Goal: Browse casually

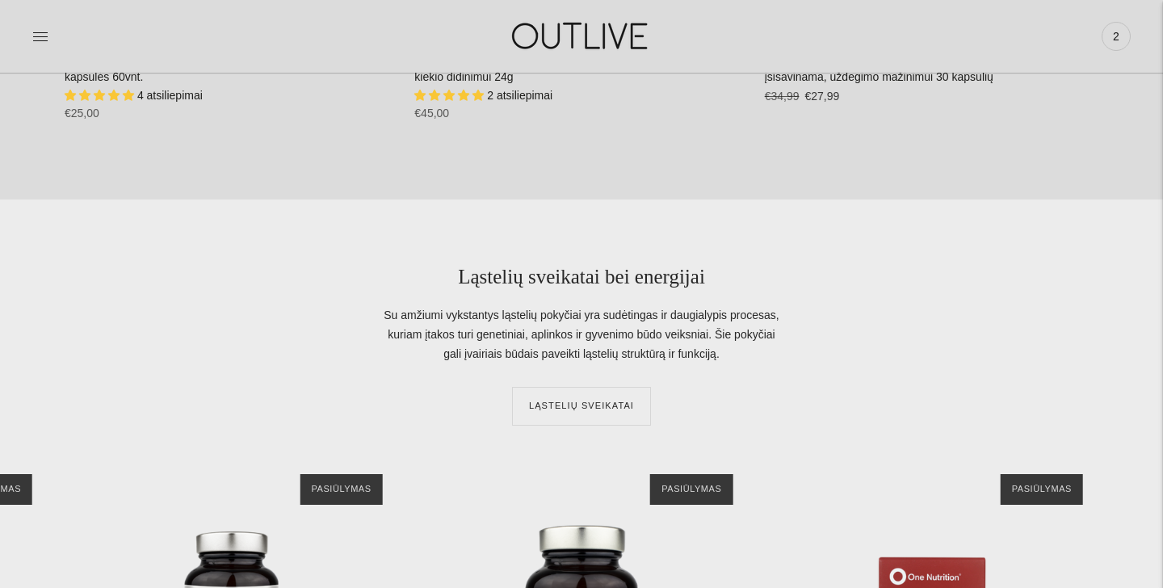
scroll to position [3297, 0]
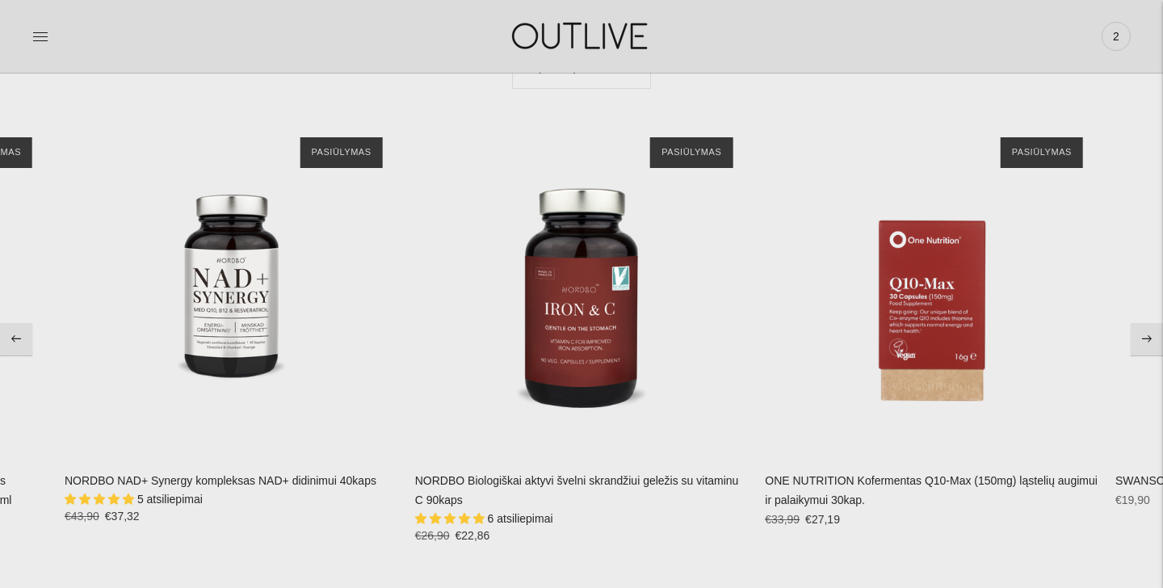
click at [19, 338] on icon "Move to previous carousel slide" at bounding box center [16, 338] width 10 height 7
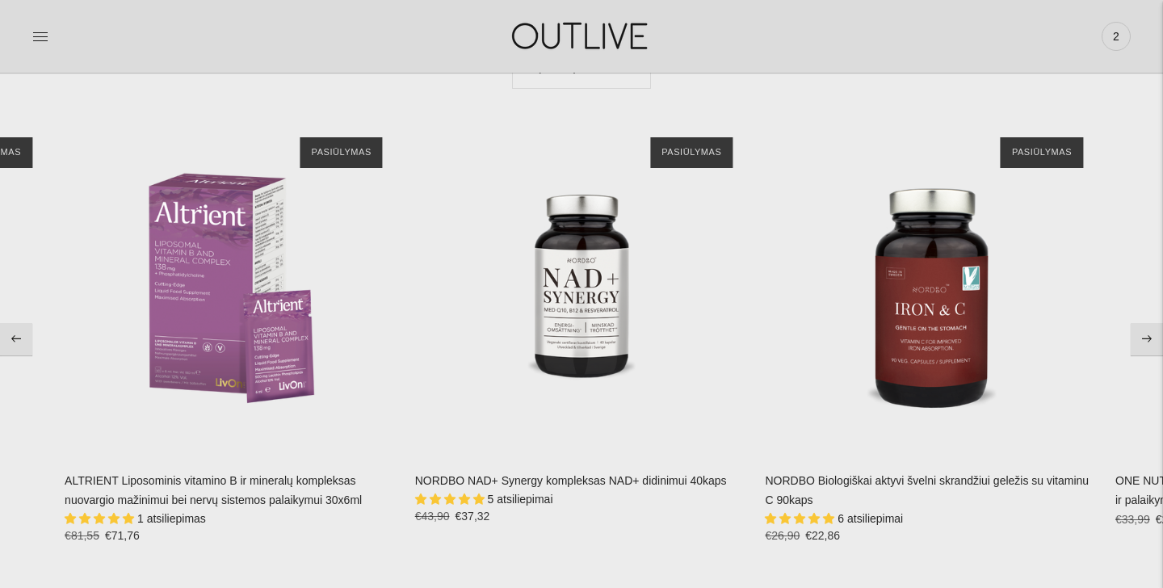
click at [19, 338] on icon "Move to previous carousel slide" at bounding box center [16, 338] width 10 height 7
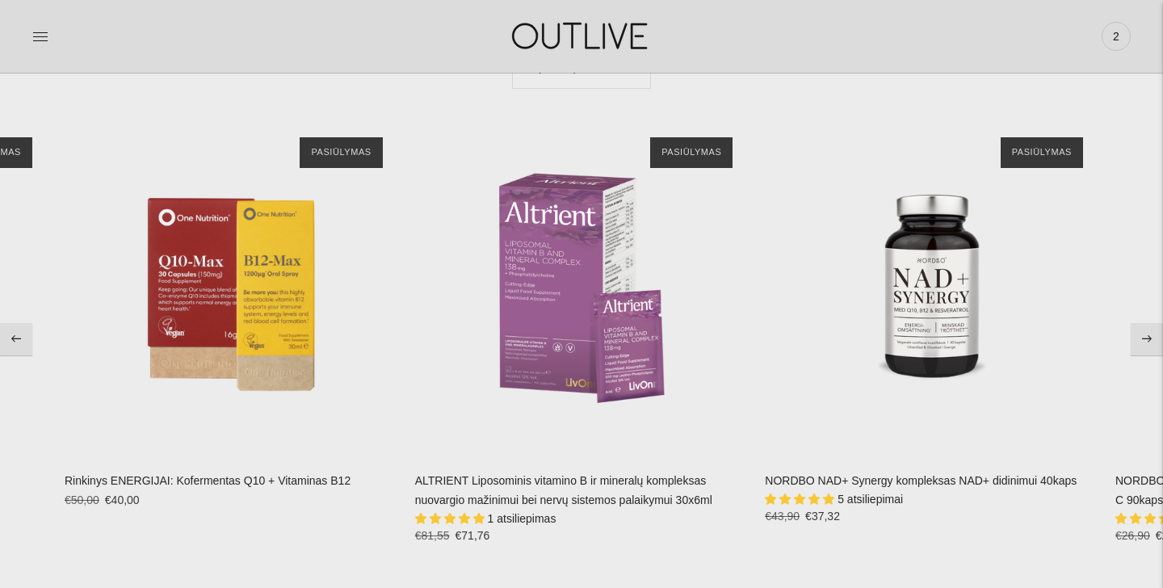
click at [19, 338] on icon "Move to previous carousel slide" at bounding box center [16, 338] width 10 height 7
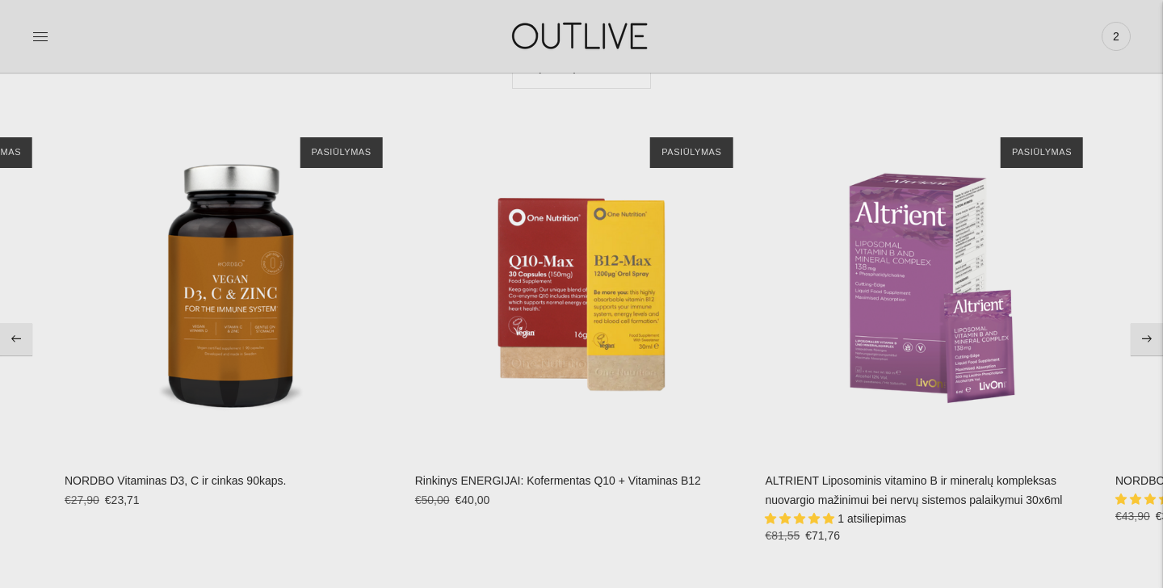
click at [19, 338] on icon "Move to previous carousel slide" at bounding box center [16, 338] width 10 height 7
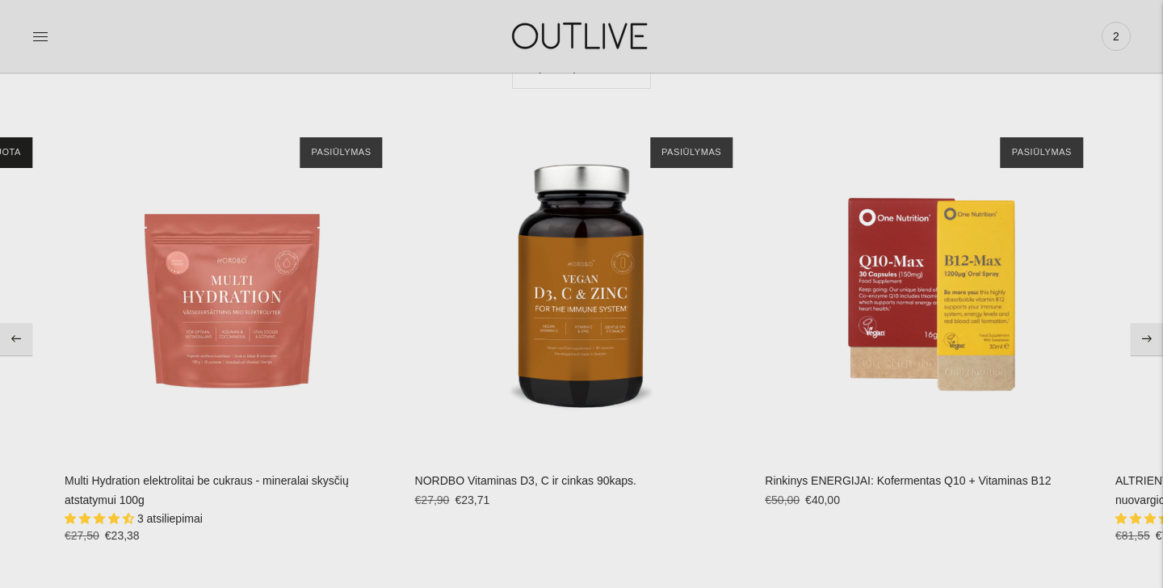
click at [19, 338] on icon "Move to previous carousel slide" at bounding box center [16, 338] width 10 height 7
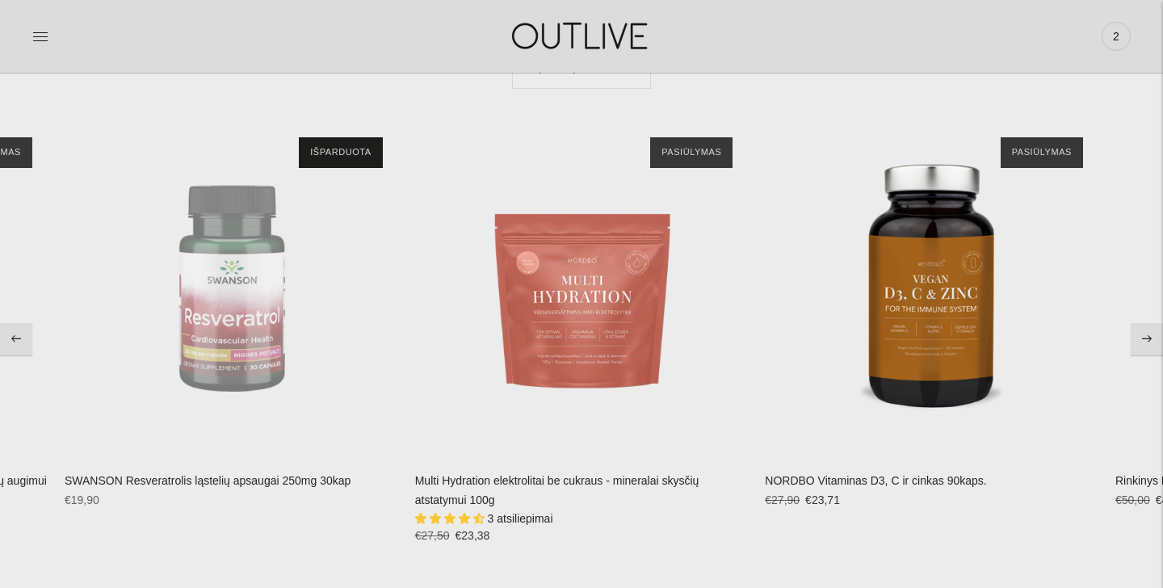
click at [19, 338] on icon "Move to previous carousel slide" at bounding box center [16, 338] width 10 height 7
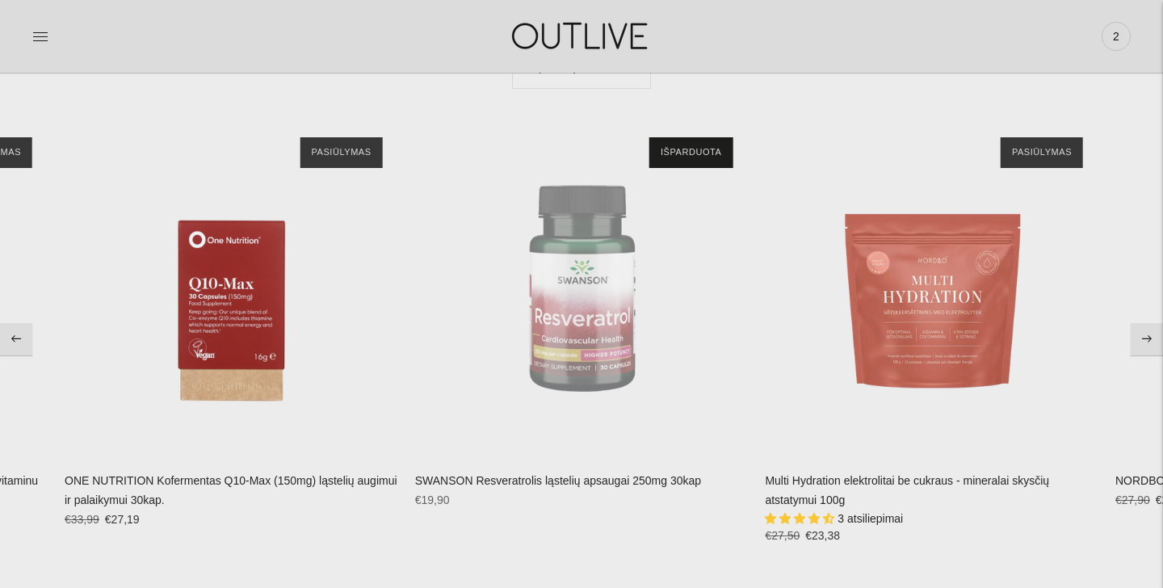
click at [19, 338] on icon "Move to previous carousel slide" at bounding box center [16, 338] width 10 height 7
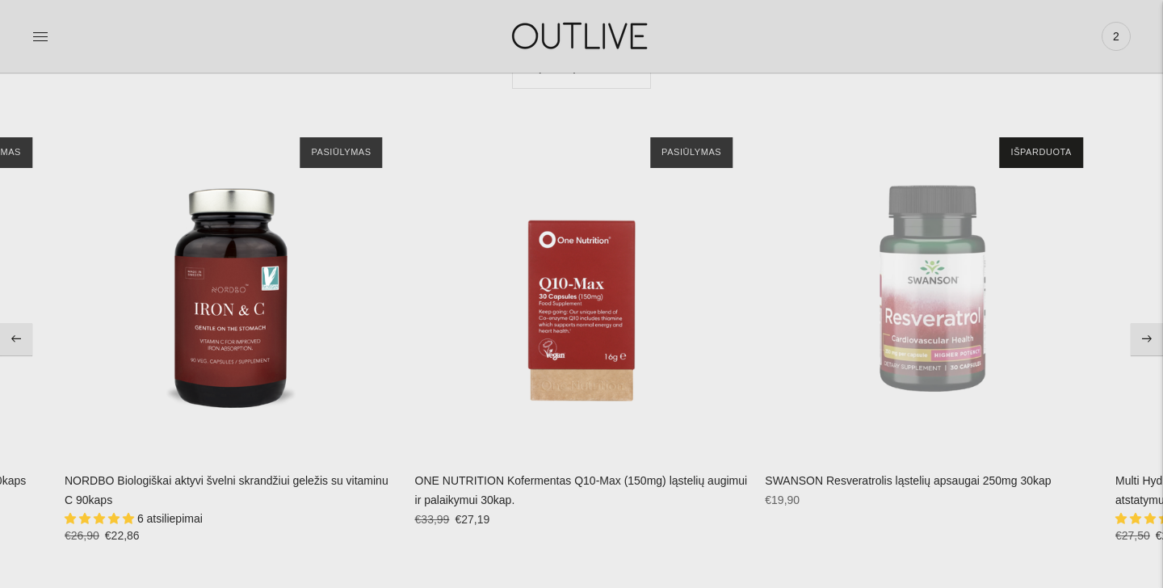
click at [19, 338] on icon "Move to previous carousel slide" at bounding box center [16, 338] width 10 height 7
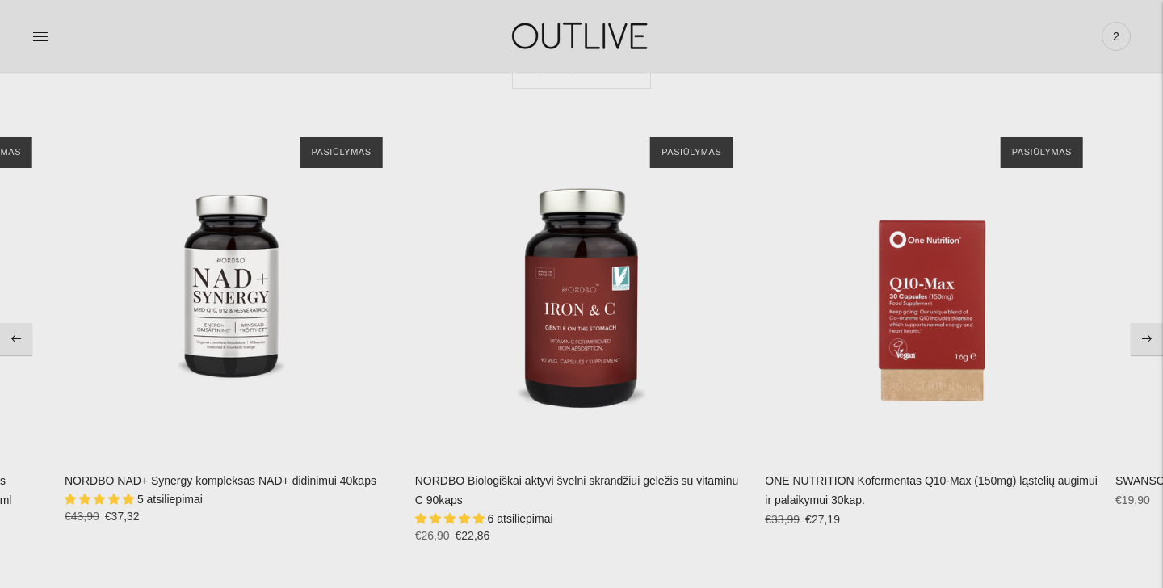
click at [19, 338] on icon "Move to previous carousel slide" at bounding box center [16, 338] width 10 height 7
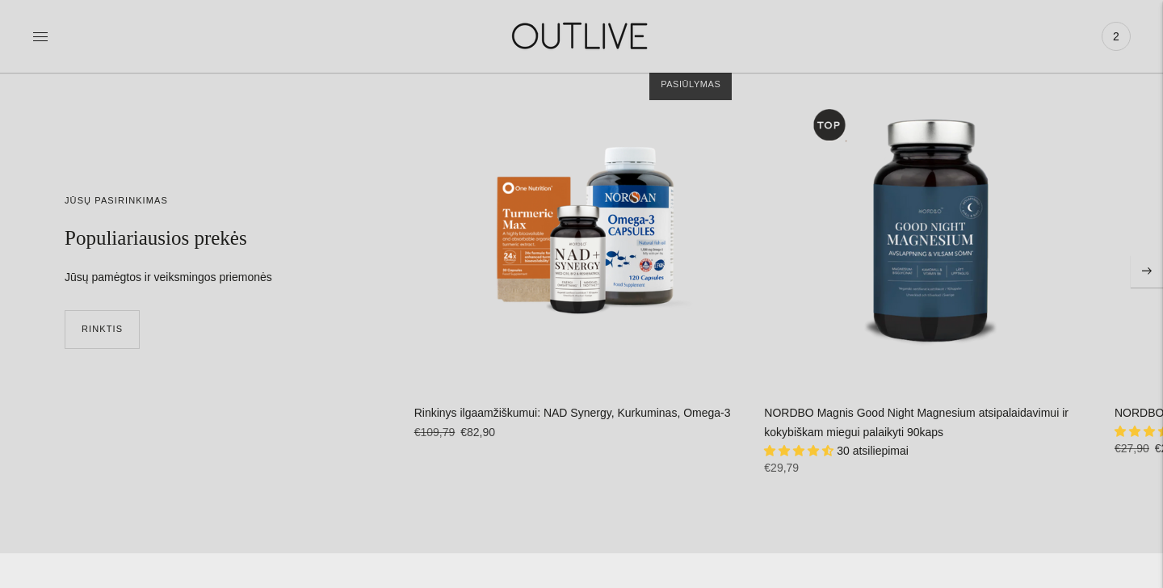
scroll to position [3928, 0]
click at [604, 39] on img at bounding box center [582, 36] width 202 height 56
